Goal: Task Accomplishment & Management: Manage account settings

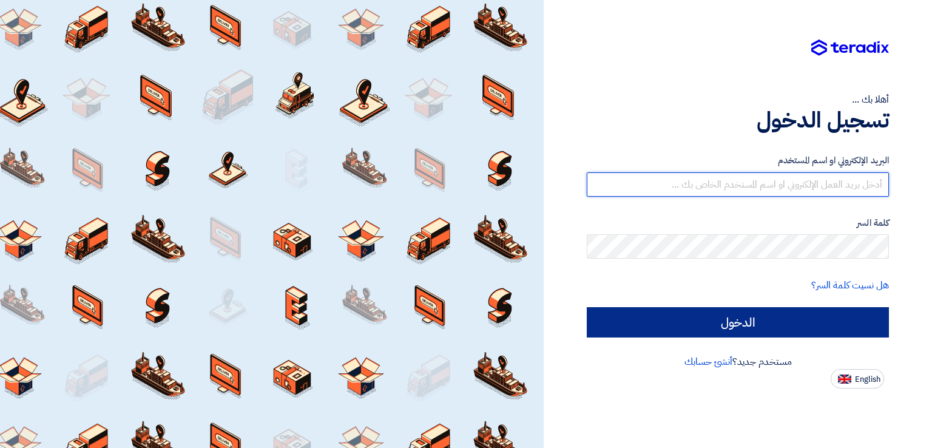
type input "[EMAIL_ADDRESS][DOMAIN_NAME]"
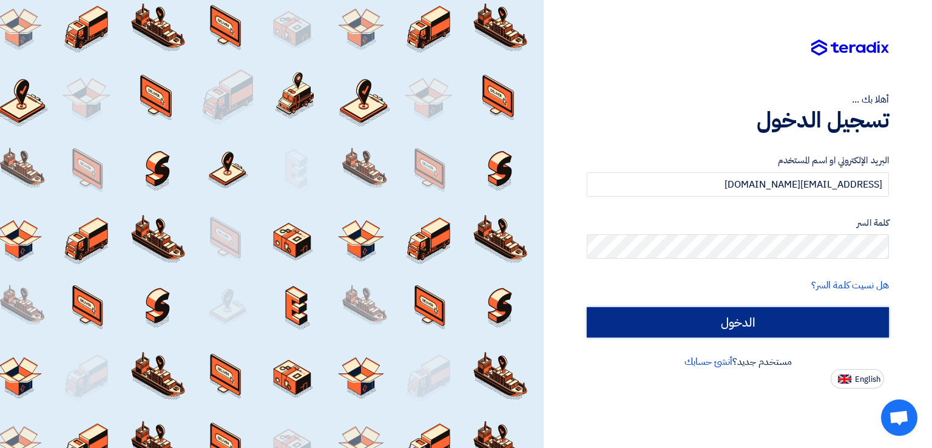
click at [696, 331] on input "الدخول" at bounding box center [738, 322] width 302 height 30
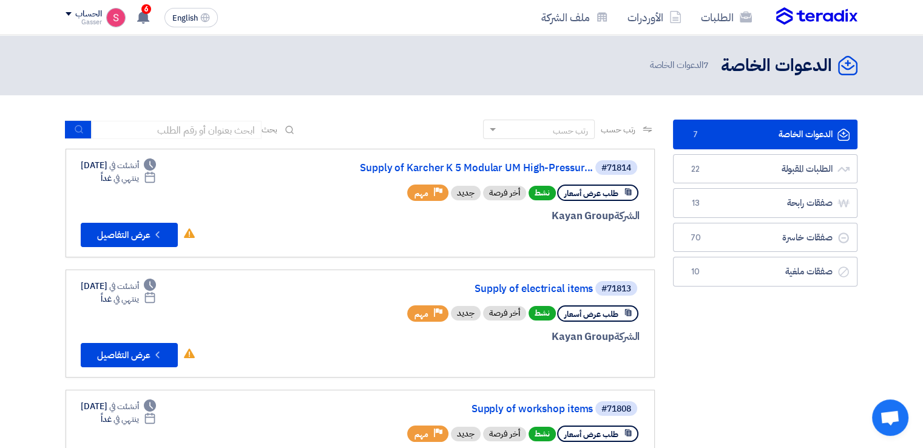
click at [782, 136] on link "الدعوات الخاصة الدعوات الخاصة 7" at bounding box center [765, 135] width 184 height 30
click at [546, 165] on link "Supply of Karcher K 5 Modular UM High-Pressur..." at bounding box center [471, 168] width 243 height 11
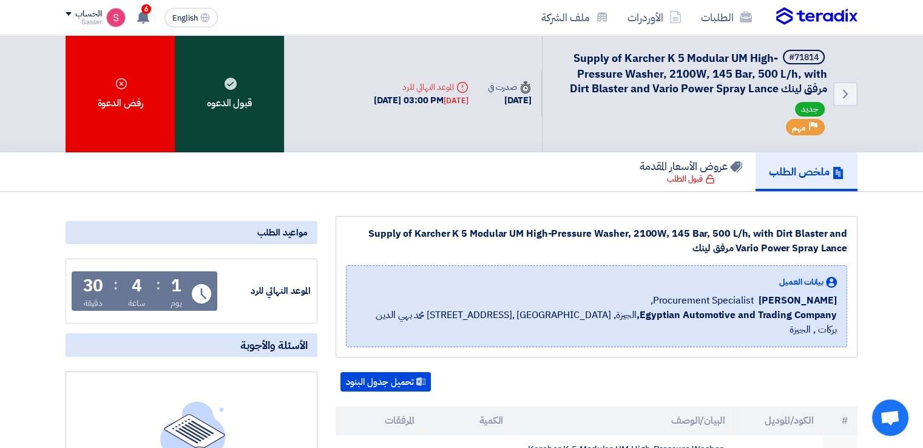
click at [245, 130] on div "قبول الدعوه" at bounding box center [229, 93] width 109 height 117
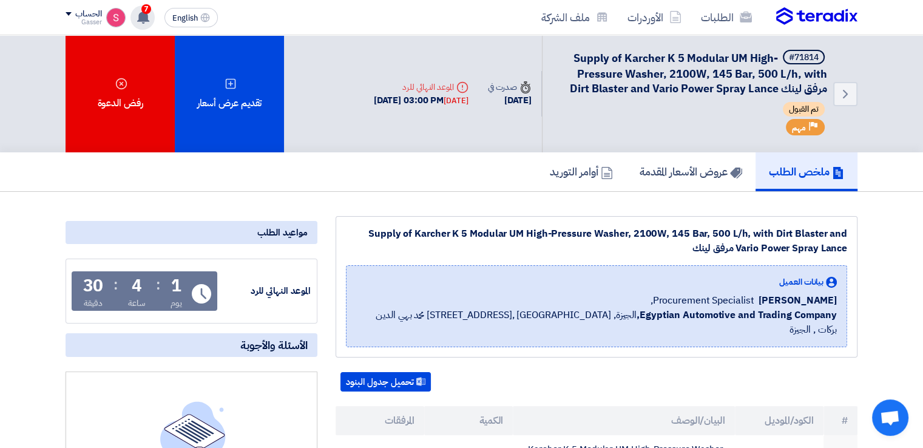
click at [147, 14] on use at bounding box center [143, 16] width 12 height 13
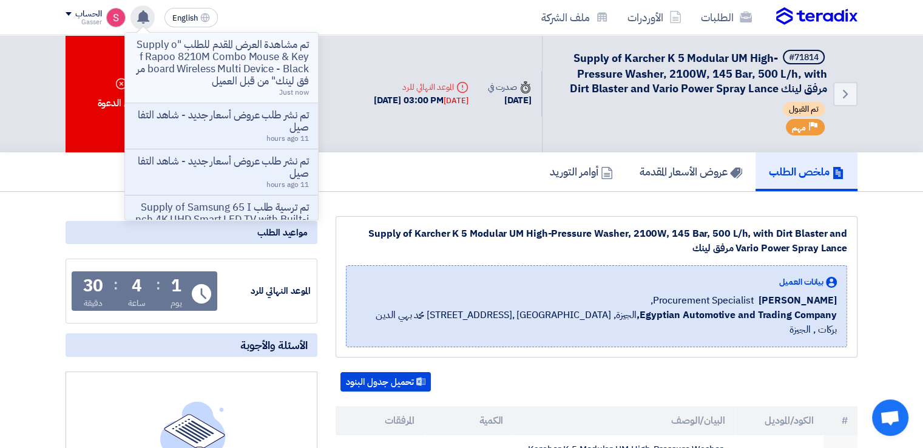
click at [274, 48] on p "تم مشاهدة العرض المقدم للطلب "Supply of Rapoo 8210M Combo Mouse & Keyboard Wire…" at bounding box center [222, 63] width 174 height 49
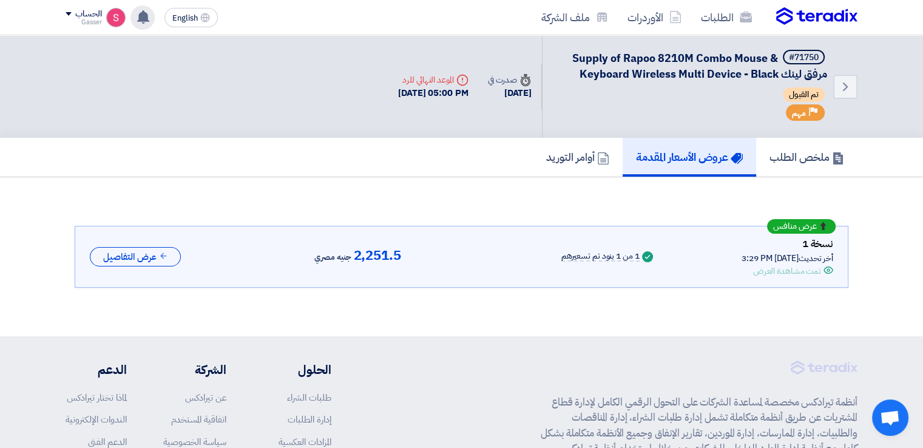
scroll to position [31, 0]
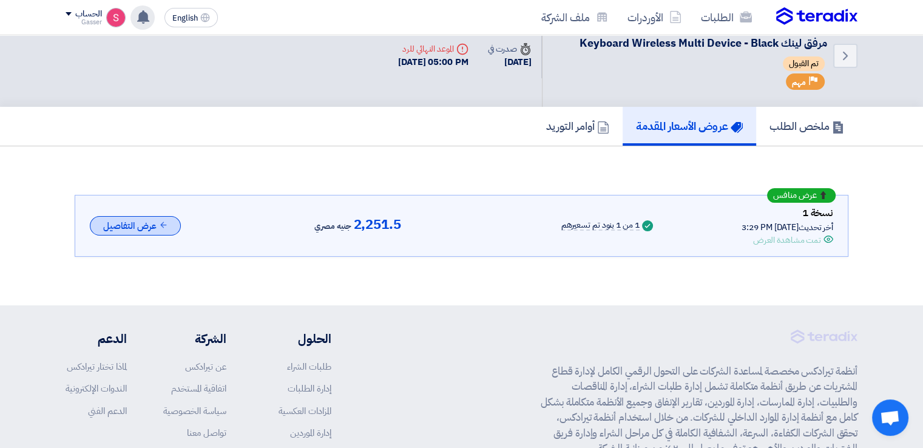
click at [164, 222] on icon at bounding box center [163, 224] width 9 height 9
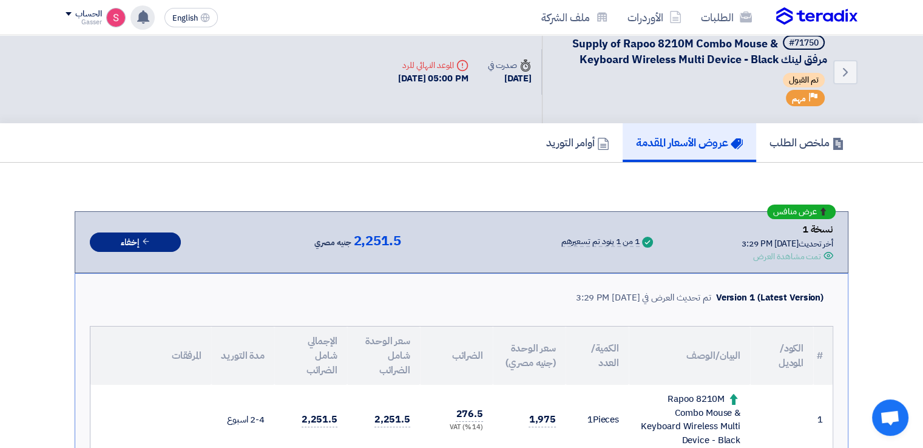
scroll to position [0, 0]
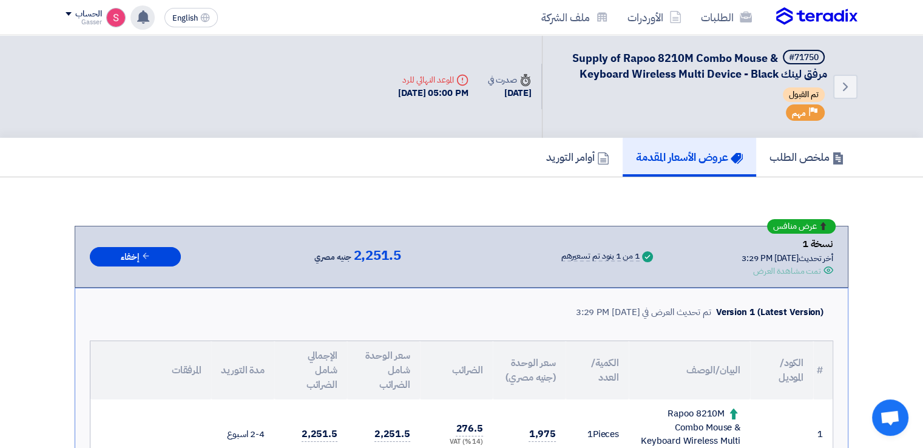
click at [134, 20] on div "تم مشاهدة العرض المقدم للطلب "Supply of Rapoo 8210M Combo Mouse & Keyboard Wire…" at bounding box center [142, 17] width 24 height 24
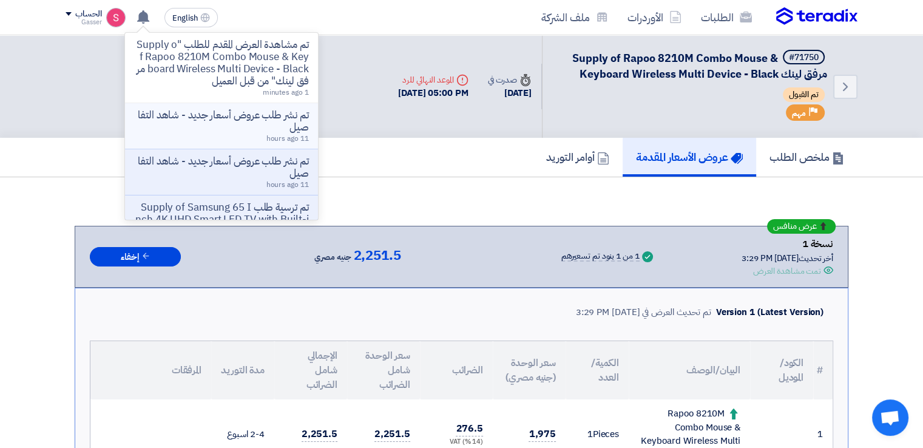
click at [279, 120] on p "تم نشر طلب عروض أسعار جديد - شاهد التفاصيل" at bounding box center [222, 121] width 174 height 24
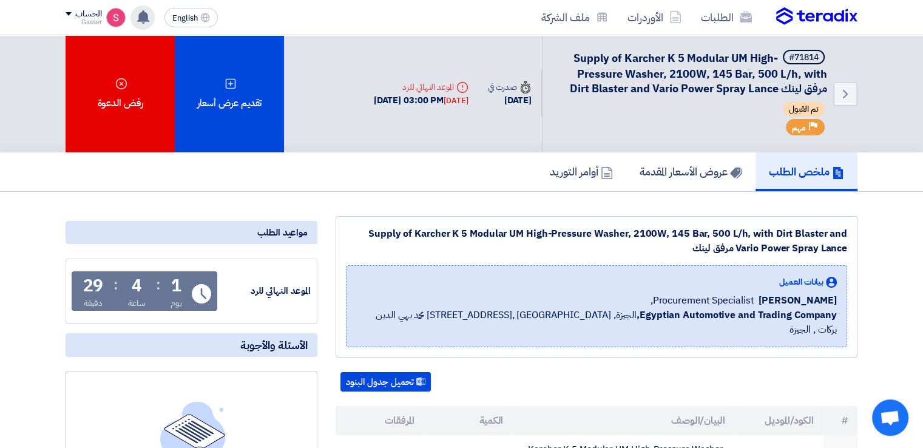
click at [133, 20] on div "تم مشاهدة العرض المقدم للطلب "Supply of Rapoo 8210M Combo Mouse & Keyboard Wire…" at bounding box center [142, 17] width 24 height 24
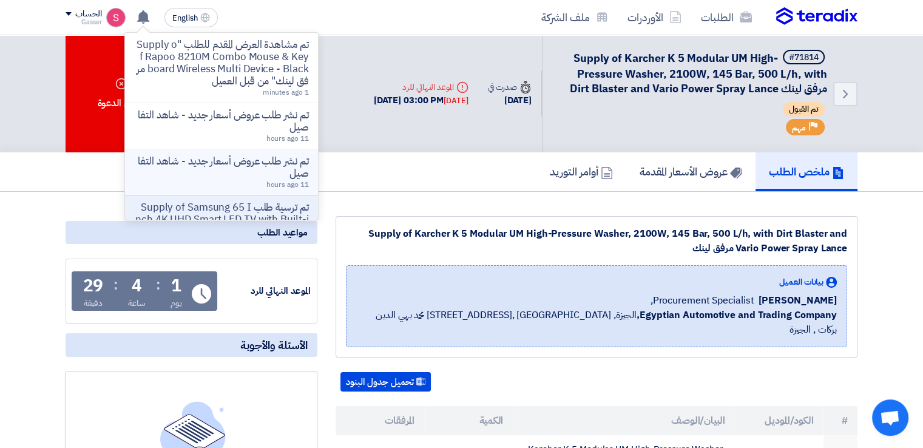
click at [279, 156] on p "تم نشر طلب عروض أسعار جديد - شاهد التفاصيل" at bounding box center [222, 167] width 174 height 24
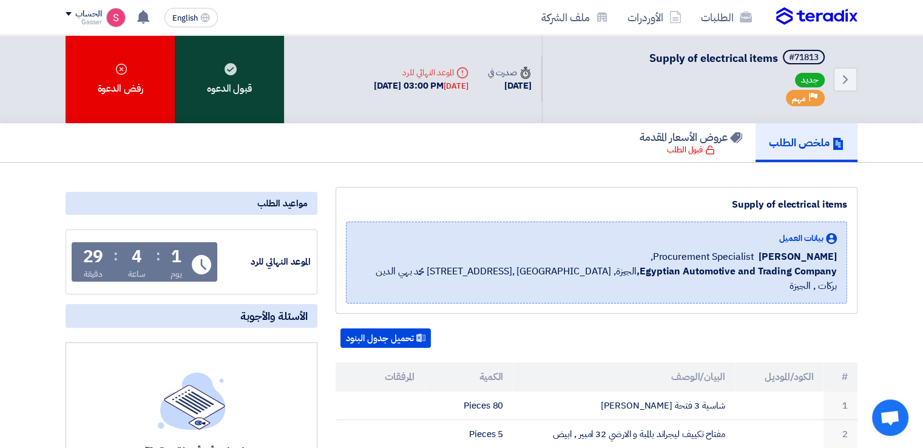
click at [208, 76] on div "قبول الدعوه" at bounding box center [229, 79] width 109 height 88
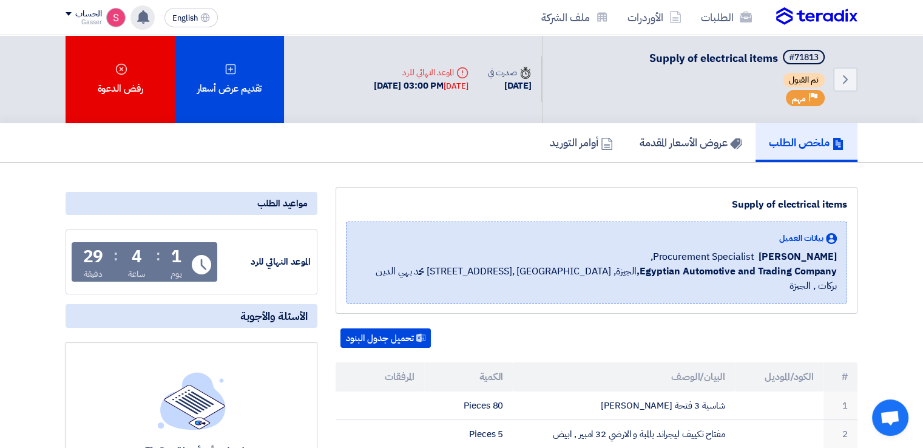
click at [149, 18] on icon at bounding box center [143, 16] width 13 height 13
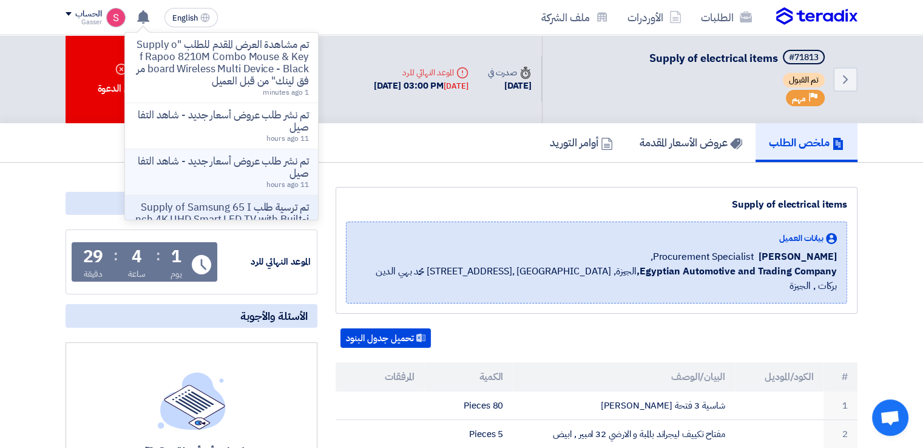
scroll to position [202, 0]
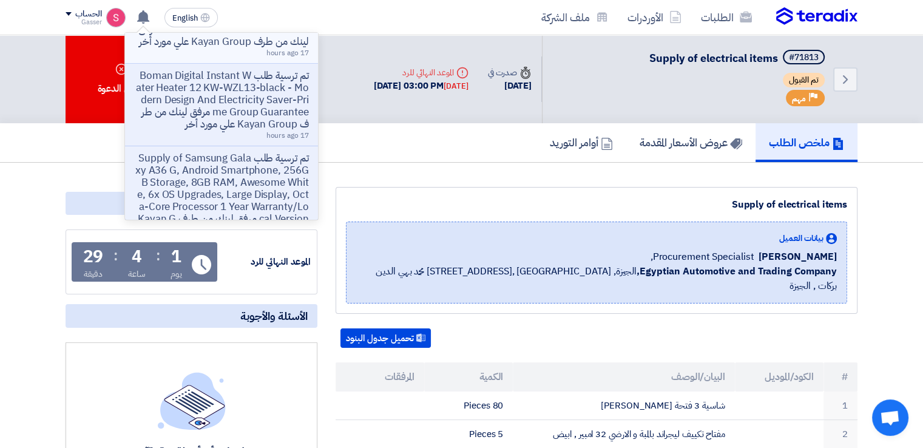
click at [259, 47] on p "تم ترسية طلب Supply of Samsung 65 Inch 4K UHD Smart LED TV with Built-in Receiv…" at bounding box center [222, 23] width 174 height 49
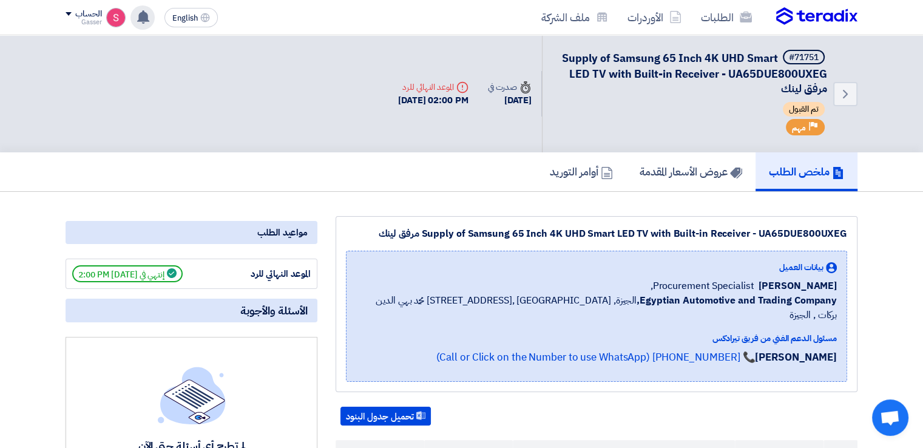
click at [150, 13] on icon at bounding box center [143, 16] width 13 height 13
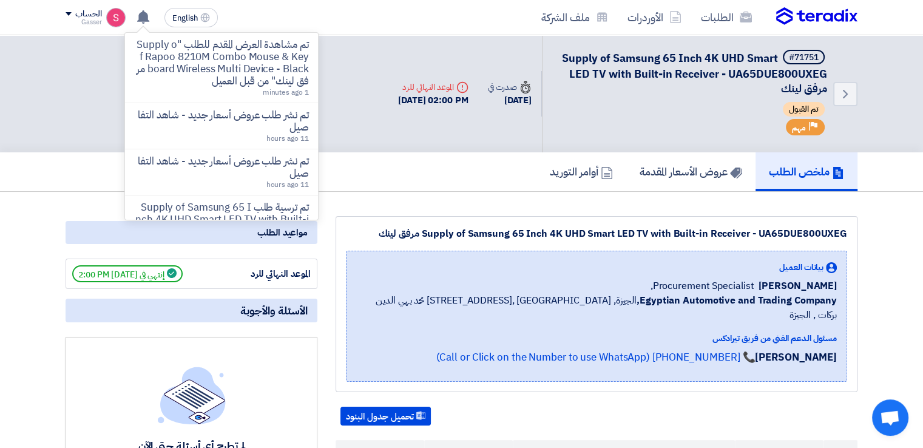
scroll to position [202, 0]
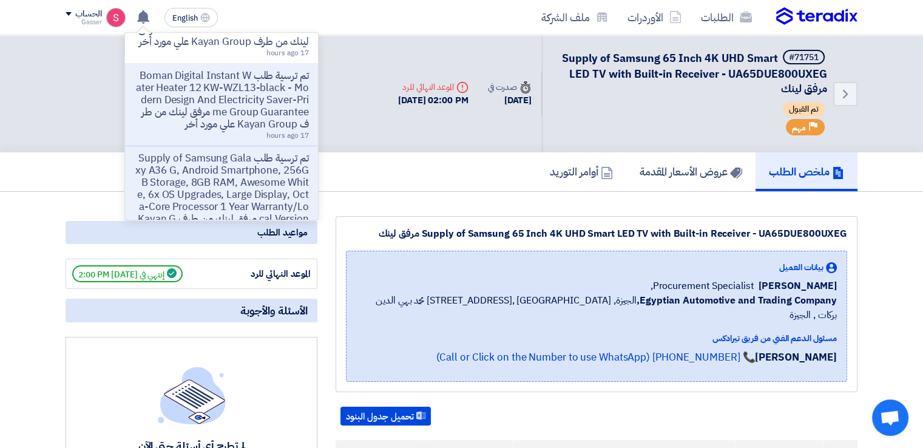
click at [286, 105] on p "تم ترسية طلب Boman Digital Instant Water Heater 12 KW-WZL13-black - Modern Desi…" at bounding box center [222, 100] width 174 height 61
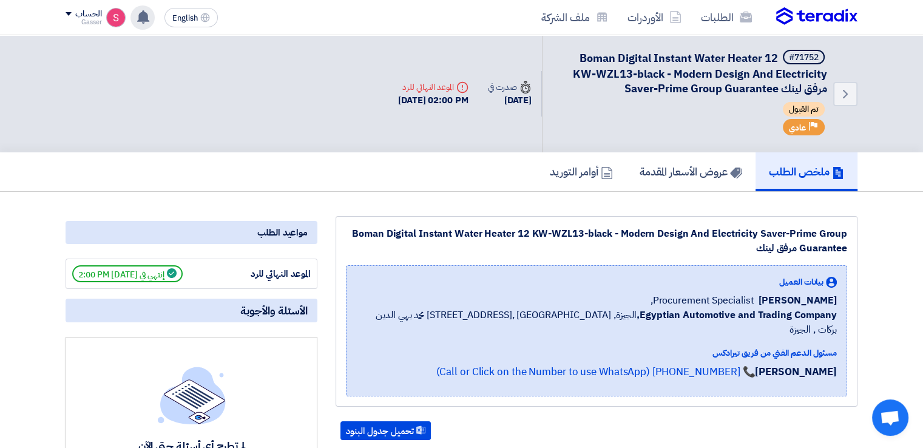
click at [143, 16] on use at bounding box center [143, 16] width 12 height 13
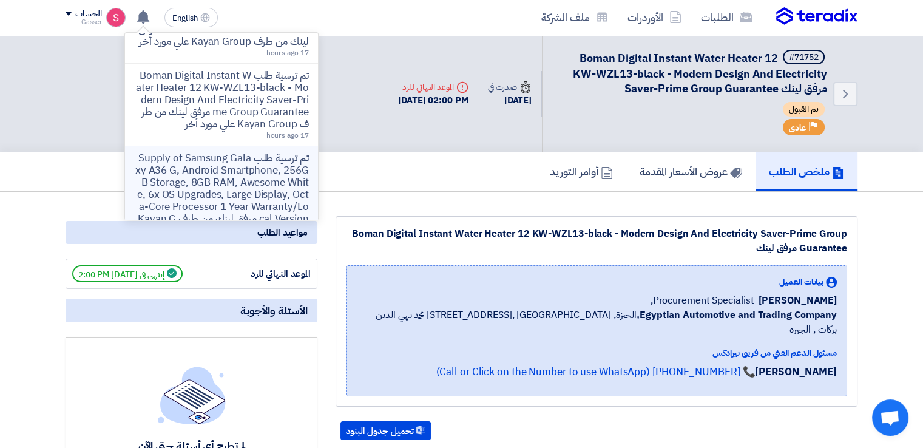
click at [257, 178] on p "تم ترسية طلب Supply of Samsung Galaxy A36 G, Android Smartphone, 256GB Storage,…" at bounding box center [222, 194] width 174 height 85
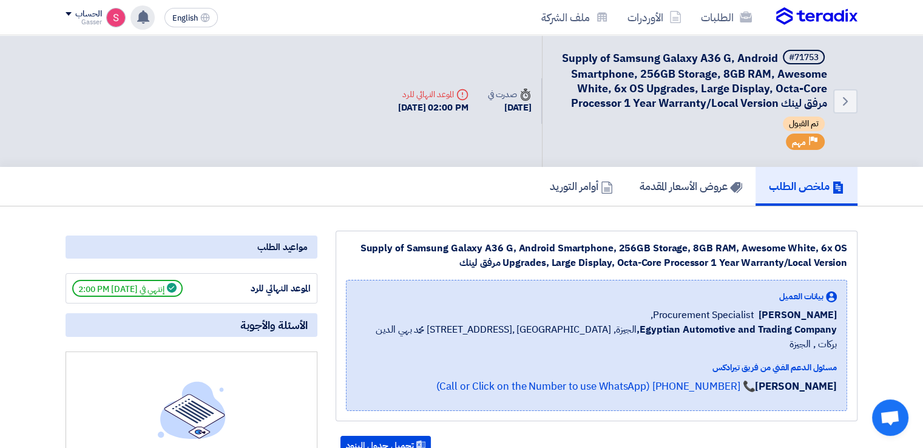
click at [141, 13] on use at bounding box center [143, 16] width 12 height 13
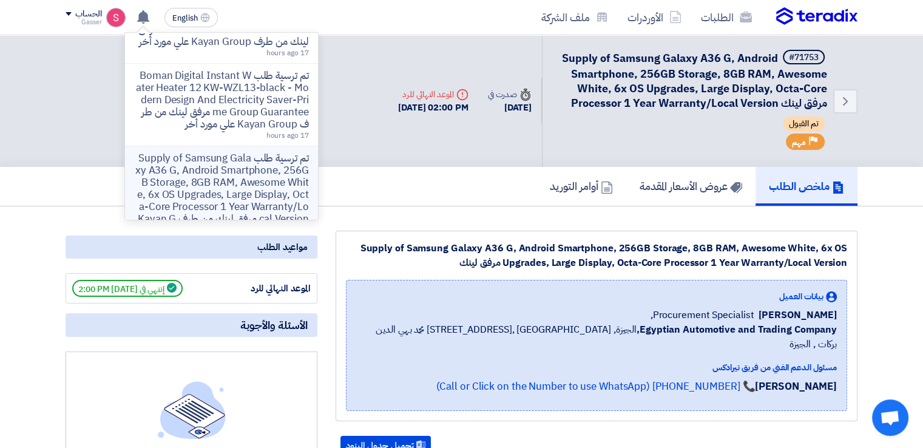
scroll to position [405, 0]
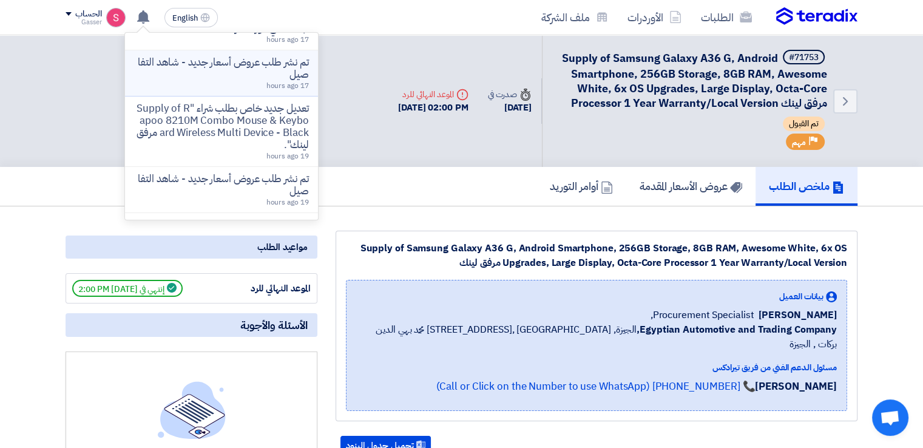
click at [274, 81] on p "تم نشر طلب عروض أسعار جديد - شاهد التفاصيل" at bounding box center [222, 68] width 174 height 24
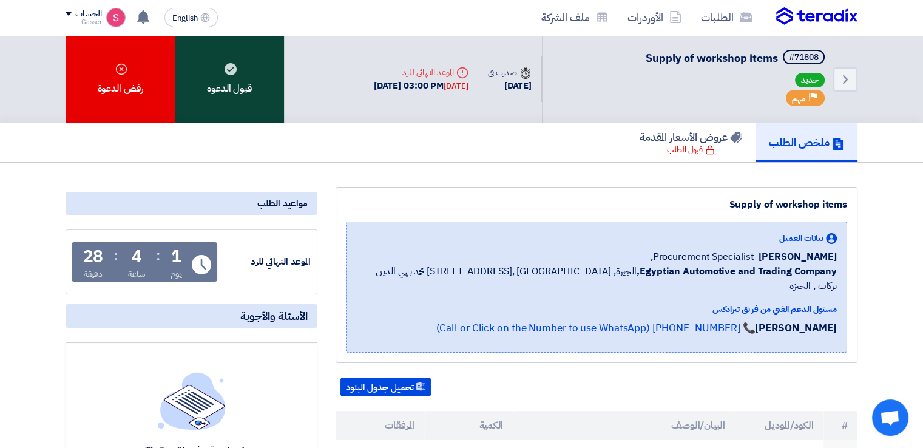
click at [216, 64] on div "قبول الدعوه" at bounding box center [229, 79] width 109 height 88
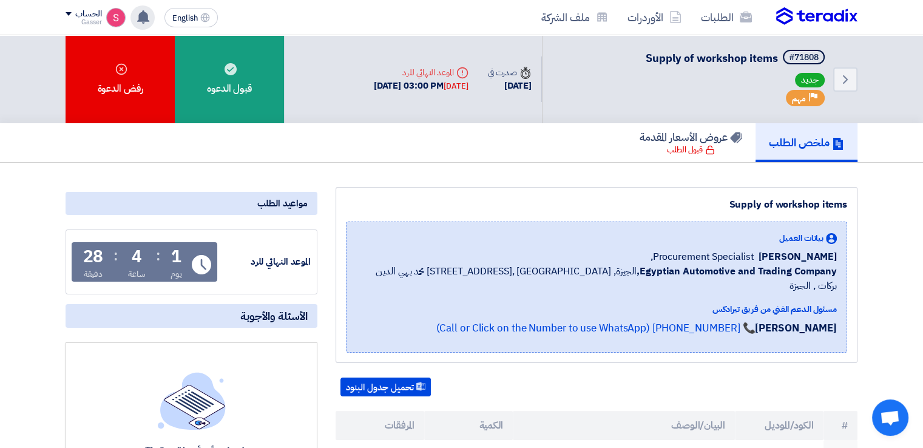
click at [150, 22] on icon at bounding box center [143, 16] width 13 height 13
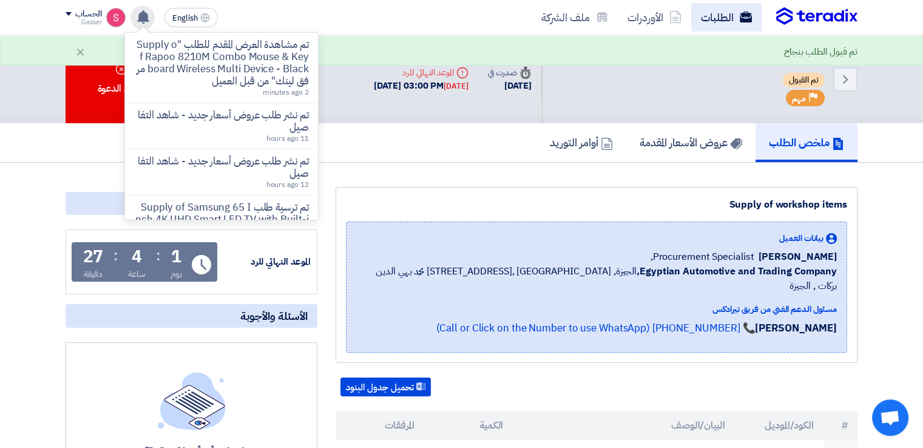
click at [723, 16] on link "الطلبات" at bounding box center [726, 17] width 70 height 29
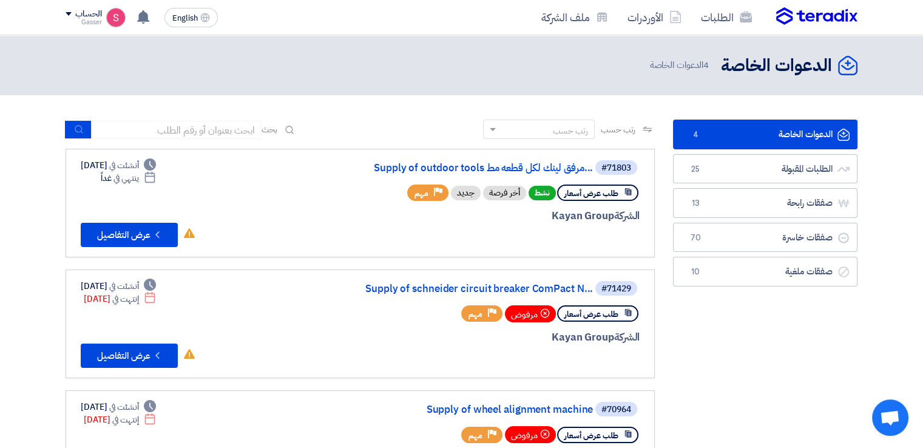
click at [711, 133] on link "الدعوات الخاصة الدعوات الخاصة 4" at bounding box center [765, 135] width 184 height 30
click at [513, 166] on link "Supply of outdoor tools مرفق لينك لكل قطعه مط..." at bounding box center [471, 168] width 243 height 11
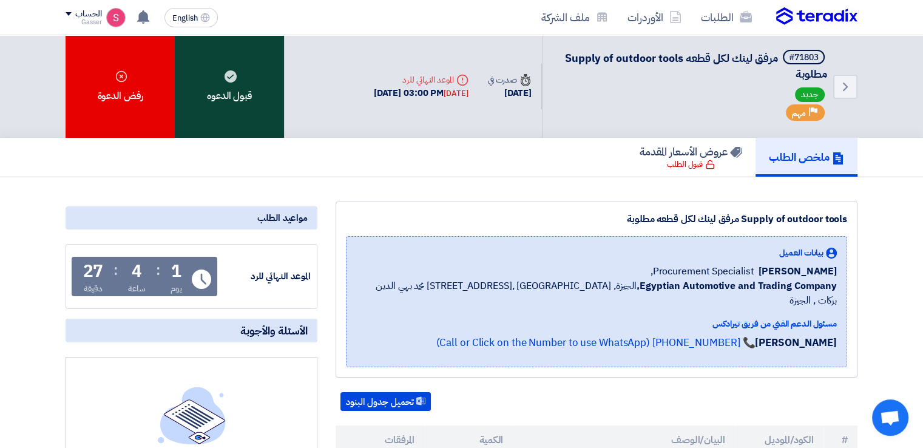
click at [260, 86] on div "قبول الدعوه" at bounding box center [229, 86] width 109 height 103
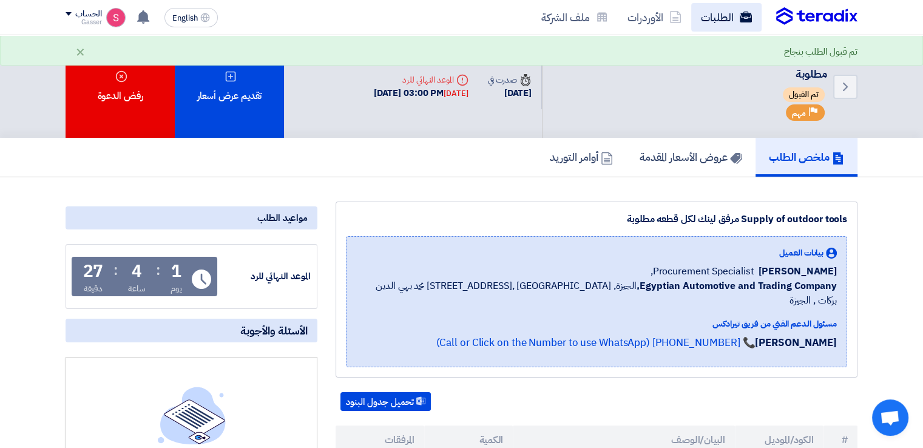
click at [716, 18] on link "الطلبات" at bounding box center [726, 17] width 70 height 29
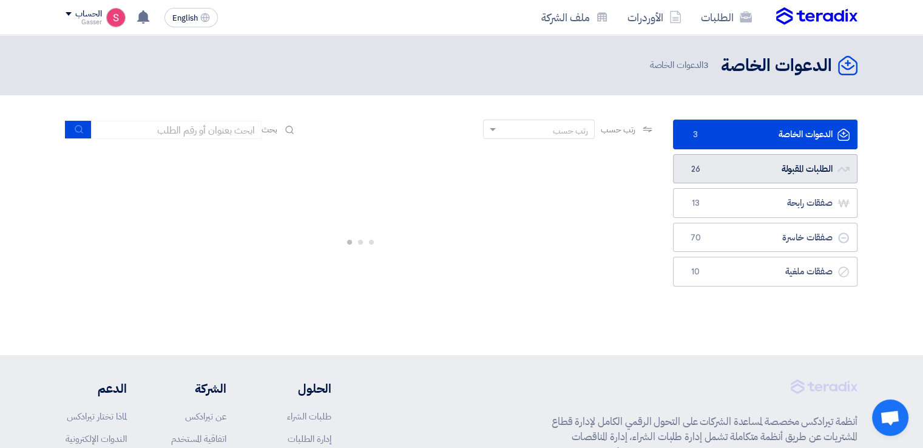
click at [736, 178] on link "الطلبات المقبولة الطلبات المقبولة 26" at bounding box center [765, 169] width 184 height 30
